Goal: Transaction & Acquisition: Purchase product/service

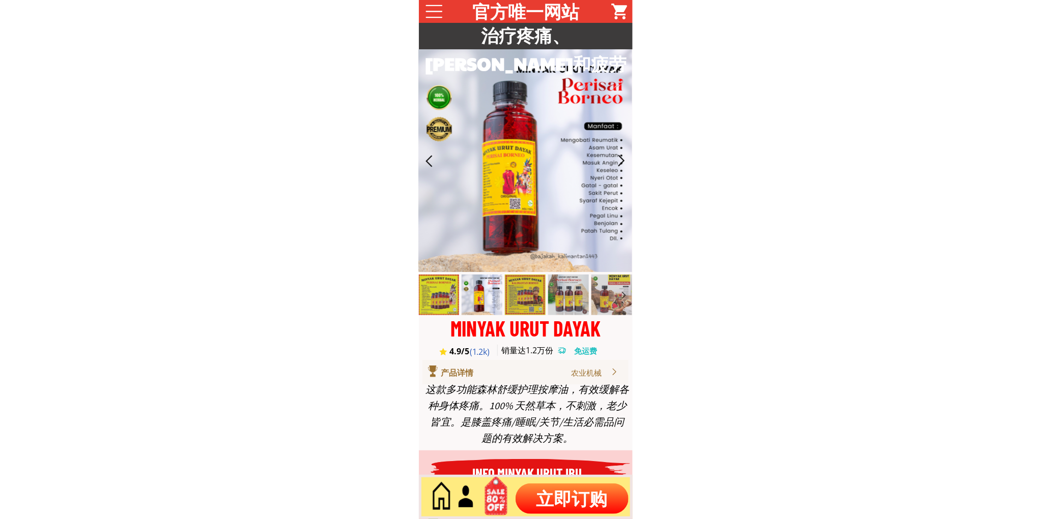
click at [553, 497] on p "立即订购" at bounding box center [571, 499] width 113 height 31
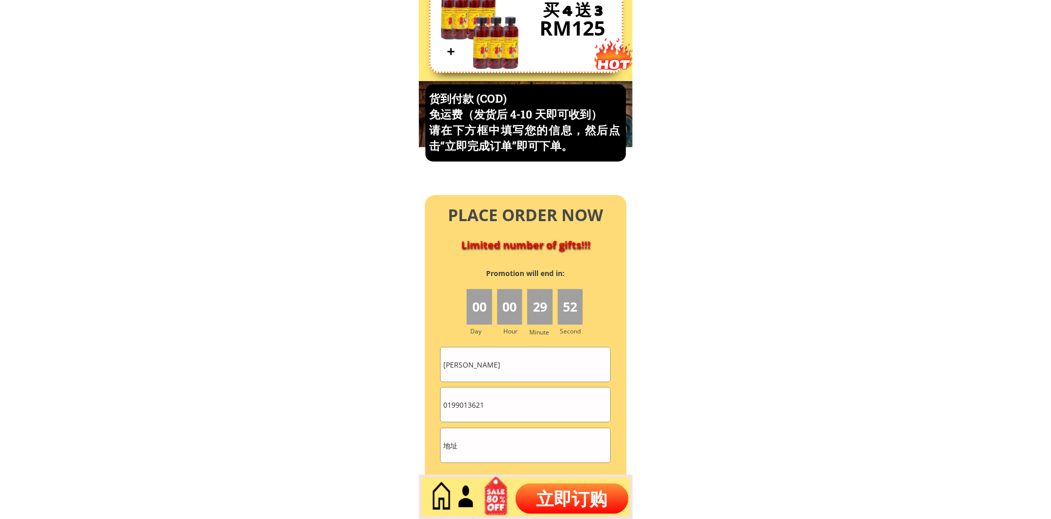
scroll to position [4352, 0]
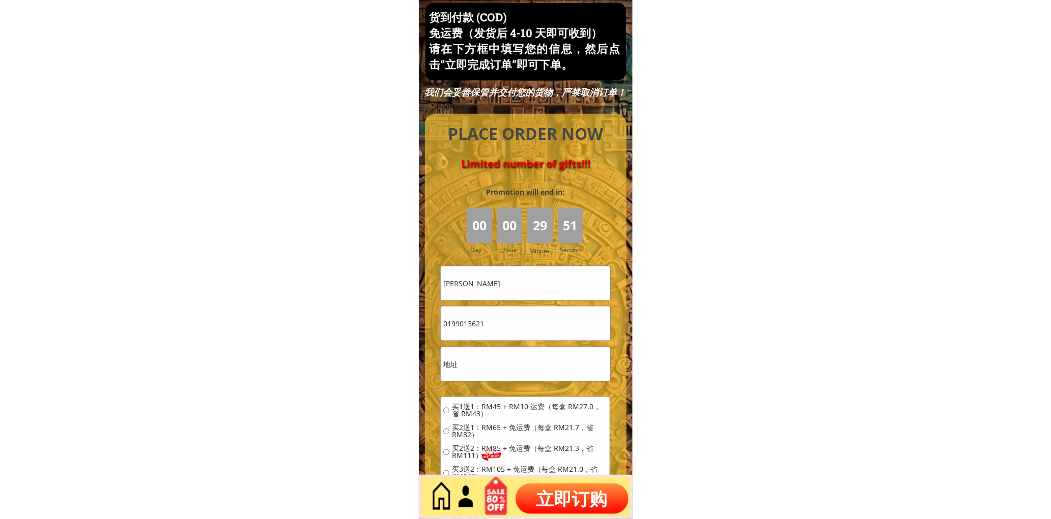
click at [515, 281] on input "[PERSON_NAME]" at bounding box center [525, 284] width 169 height 34
paste input "[PERSON_NAME]"
type input "[PERSON_NAME]"
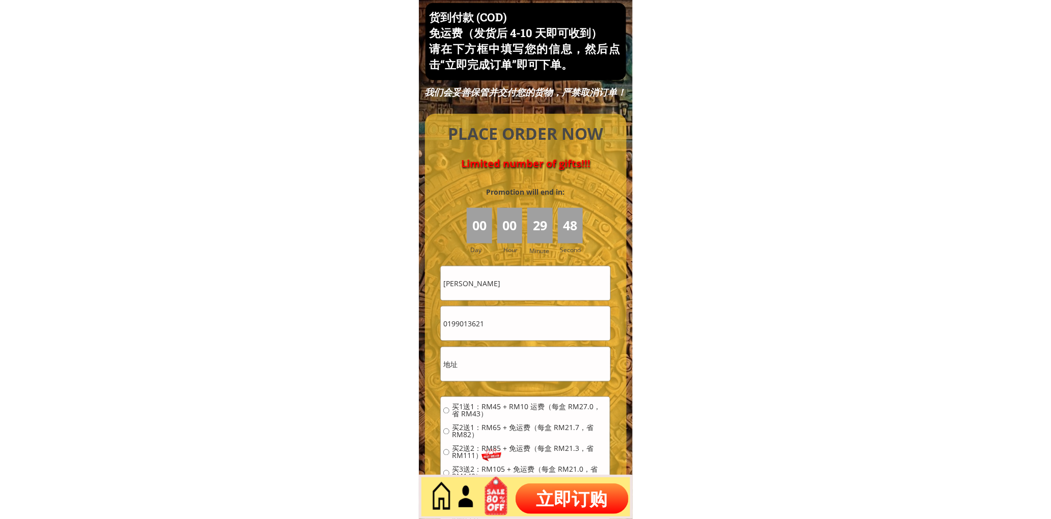
click at [502, 331] on input "0199013621" at bounding box center [525, 324] width 169 height 34
paste input "27621939"
type input "0127621939"
click at [509, 357] on input "text" at bounding box center [525, 365] width 169 height 34
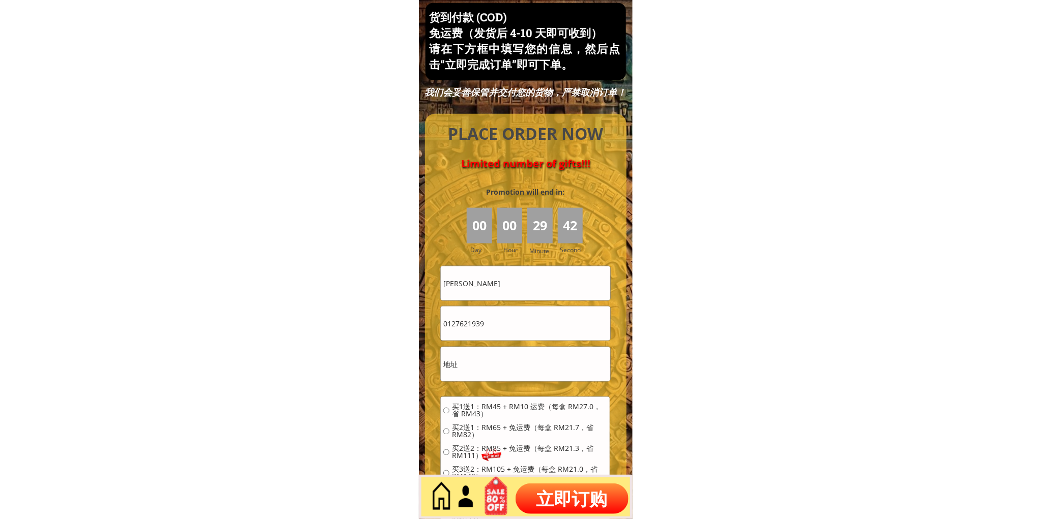
click at [509, 357] on input "text" at bounding box center [525, 365] width 169 height 34
paste input "30,lorong jaya, 81400 senai, Johor"
type input "30,lorong jaya, 81400 senai, Johor"
click at [504, 410] on span "买1送1：RM45 + RM10 运费（每盒 RM27.0，省 RM43）" at bounding box center [529, 411] width 155 height 14
radio input "true"
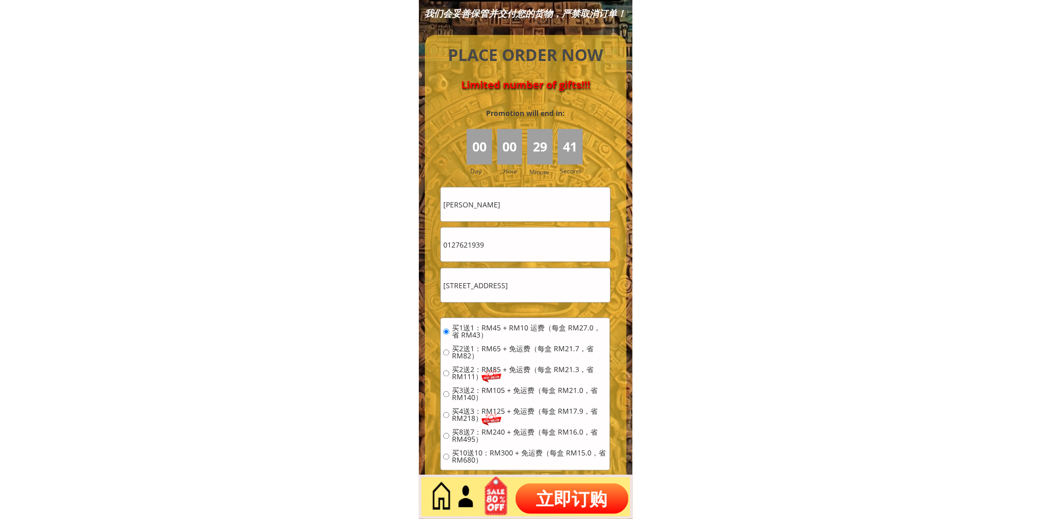
scroll to position [4540, 0]
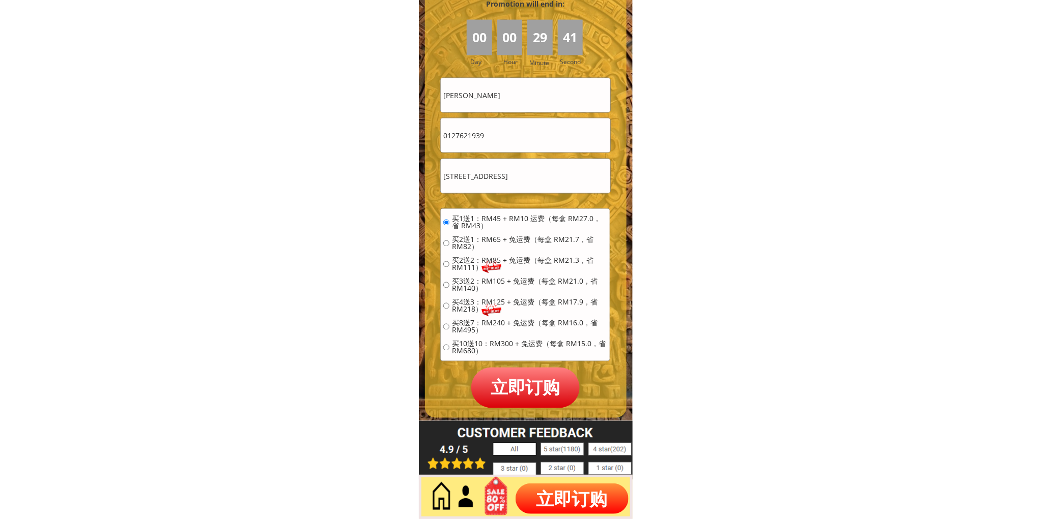
click at [528, 243] on span "买2送1：RM65 + 免运费（每盒 RM21.7，省 RM82）" at bounding box center [529, 244] width 155 height 14
radio input "true"
click at [515, 395] on p "立即订购" at bounding box center [525, 388] width 109 height 40
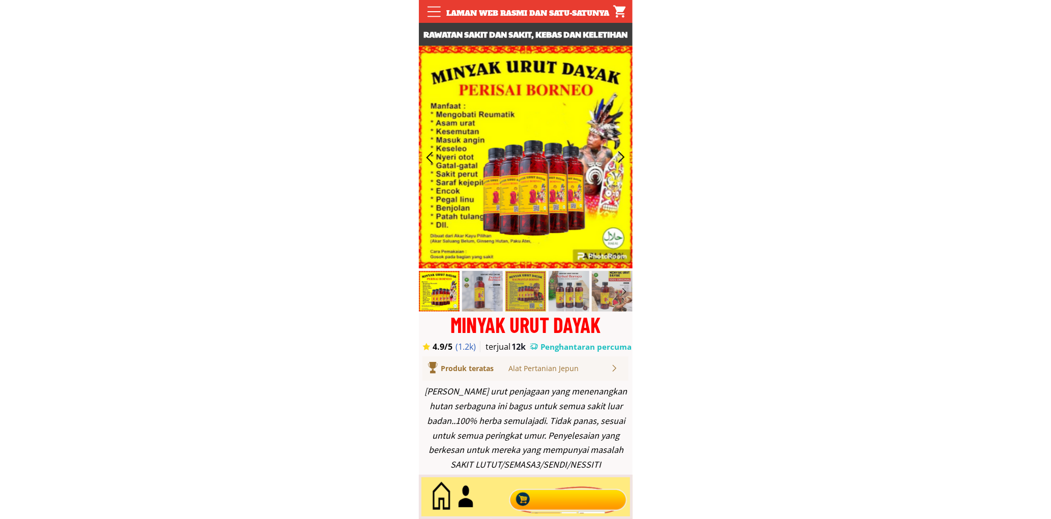
click at [587, 501] on div at bounding box center [567, 498] width 123 height 34
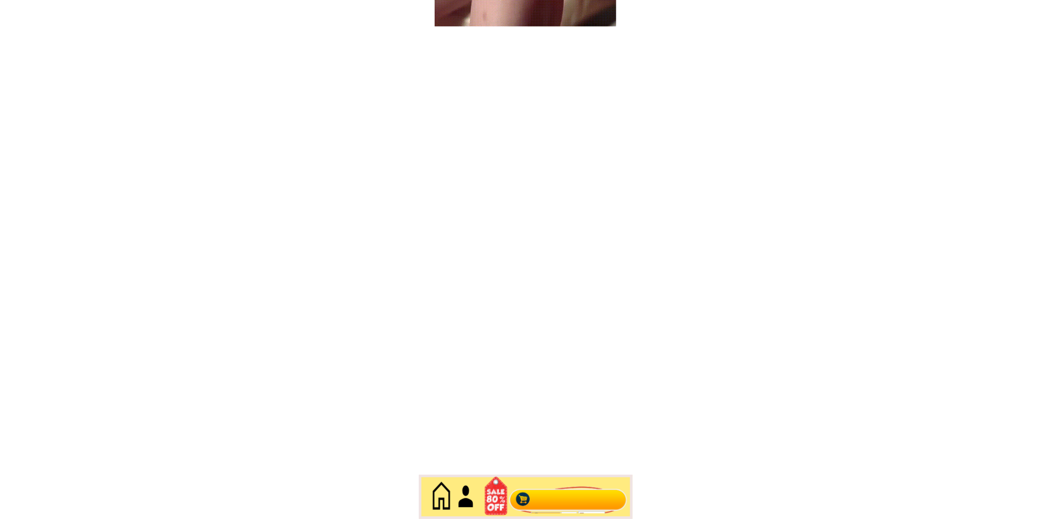
scroll to position [4414, 0]
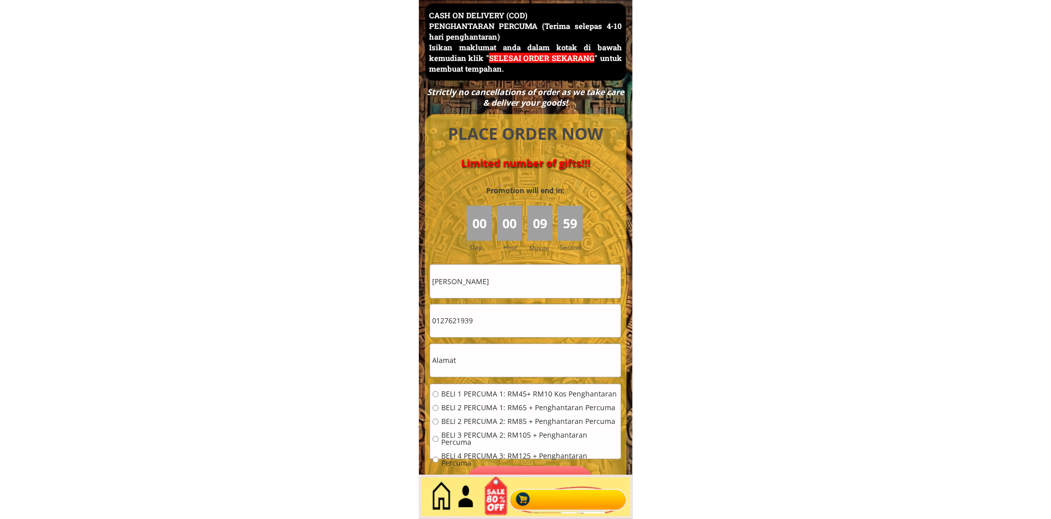
click at [505, 321] on input "0127621939" at bounding box center [525, 321] width 191 height 33
paste input "7.3345848"
drag, startPoint x: 450, startPoint y: 323, endPoint x: 451, endPoint y: 332, distance: 9.2
click at [450, 323] on input "017.3345848" at bounding box center [525, 321] width 191 height 33
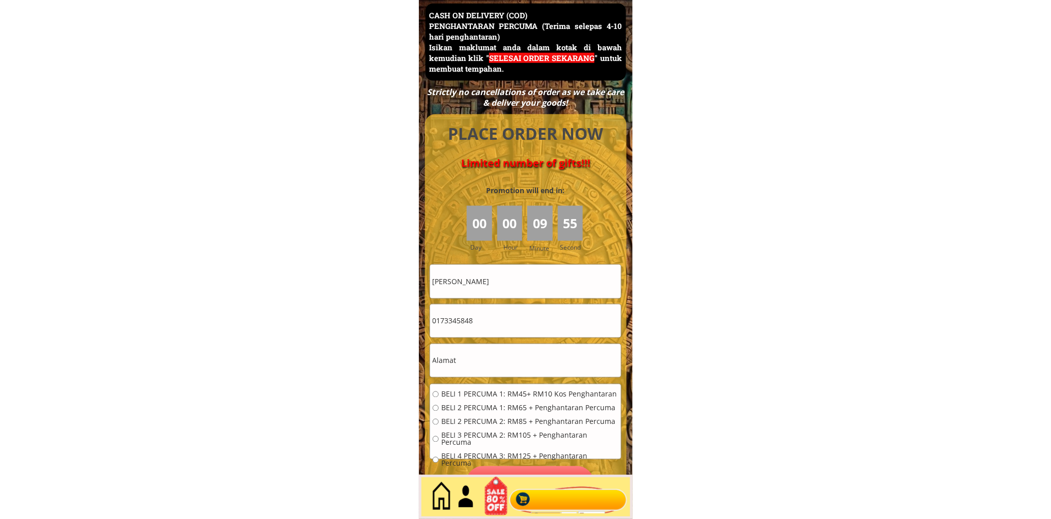
type input "0173345848"
click at [522, 276] on input "[PERSON_NAME]" at bounding box center [525, 281] width 191 height 33
paste input "[PERSON_NAME]"
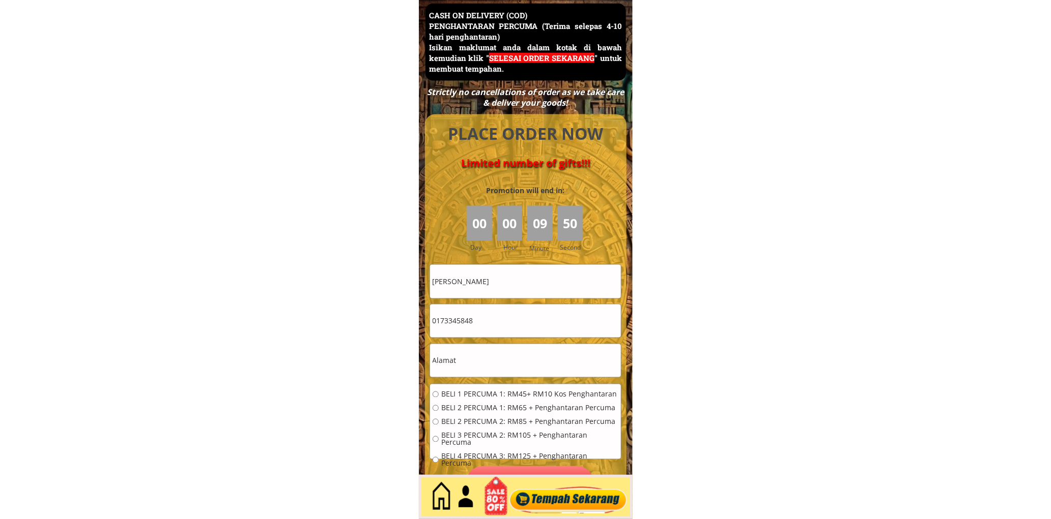
type input "[PERSON_NAME]"
click at [522, 309] on input "0173345848" at bounding box center [525, 321] width 191 height 33
click at [470, 355] on input "text" at bounding box center [525, 360] width 191 height 33
paste input "ot 940kampongklan,hall 2 Slim River [GEOGRAPHIC_DATA]"
type input "ot 940kampongklan,hall 2 Slim River [GEOGRAPHIC_DATA]"
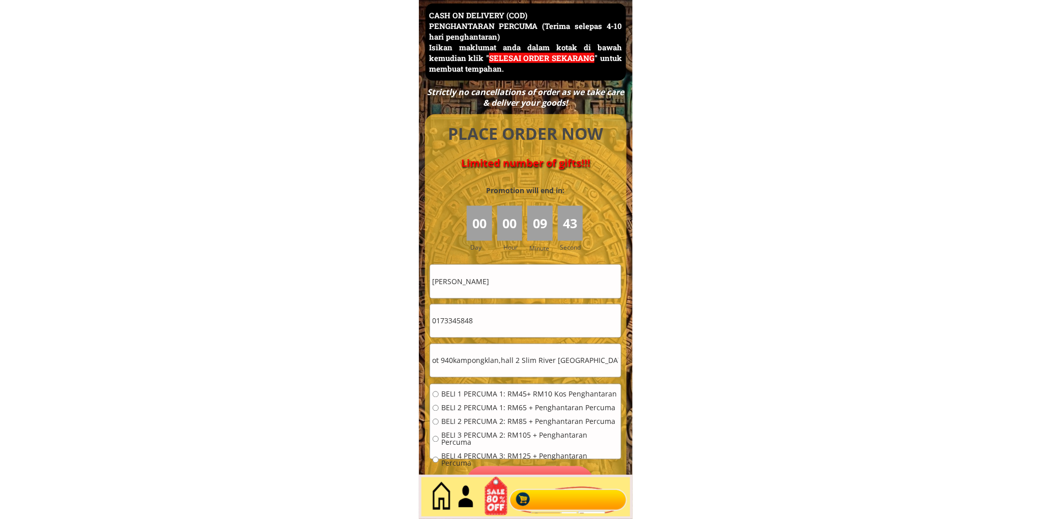
click at [472, 407] on span "BELI 2 PERCUMA 1: RM65 + Penghantaran Percuma" at bounding box center [529, 408] width 177 height 7
radio input "true"
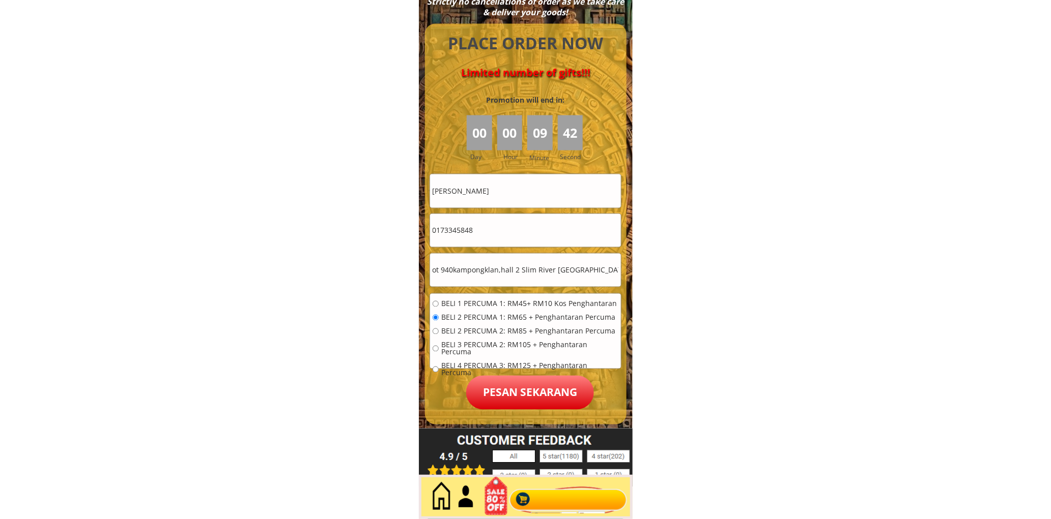
scroll to position [4509, 0]
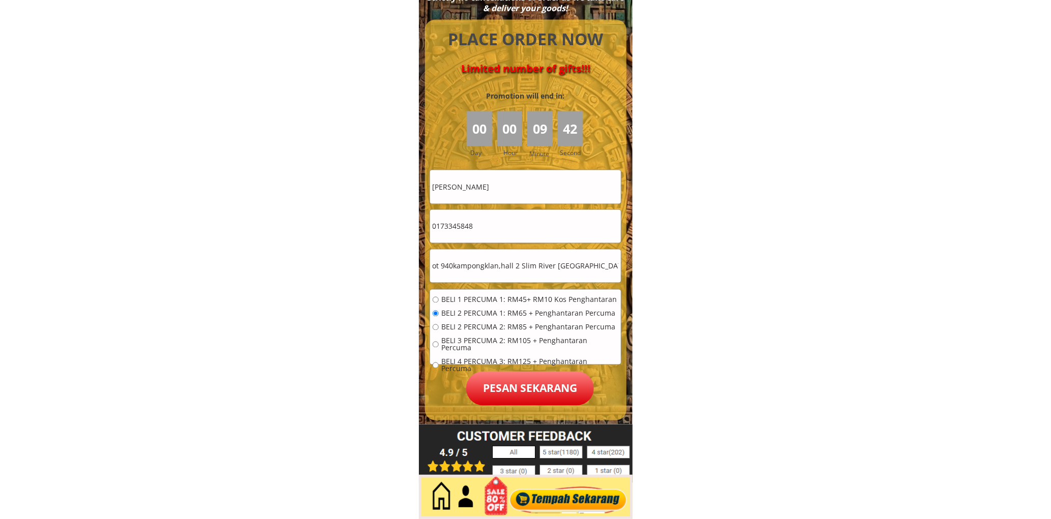
click at [536, 389] on p "Pesan sekarang" at bounding box center [530, 389] width 128 height 34
